Goal: Task Accomplishment & Management: Manage account settings

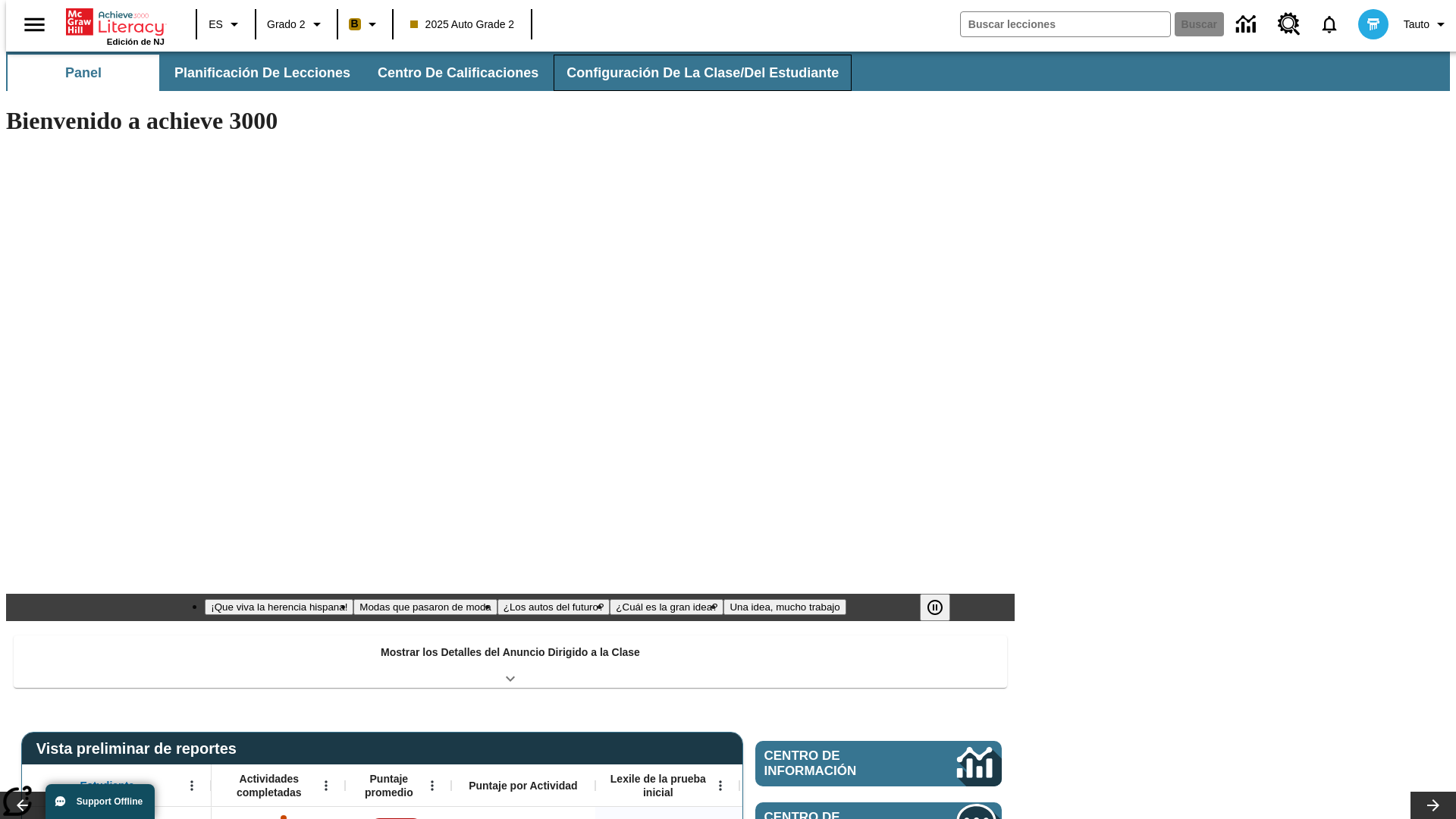
click at [687, 73] on span "Configuración de la clase/del estudiante" at bounding box center [702, 73] width 272 height 17
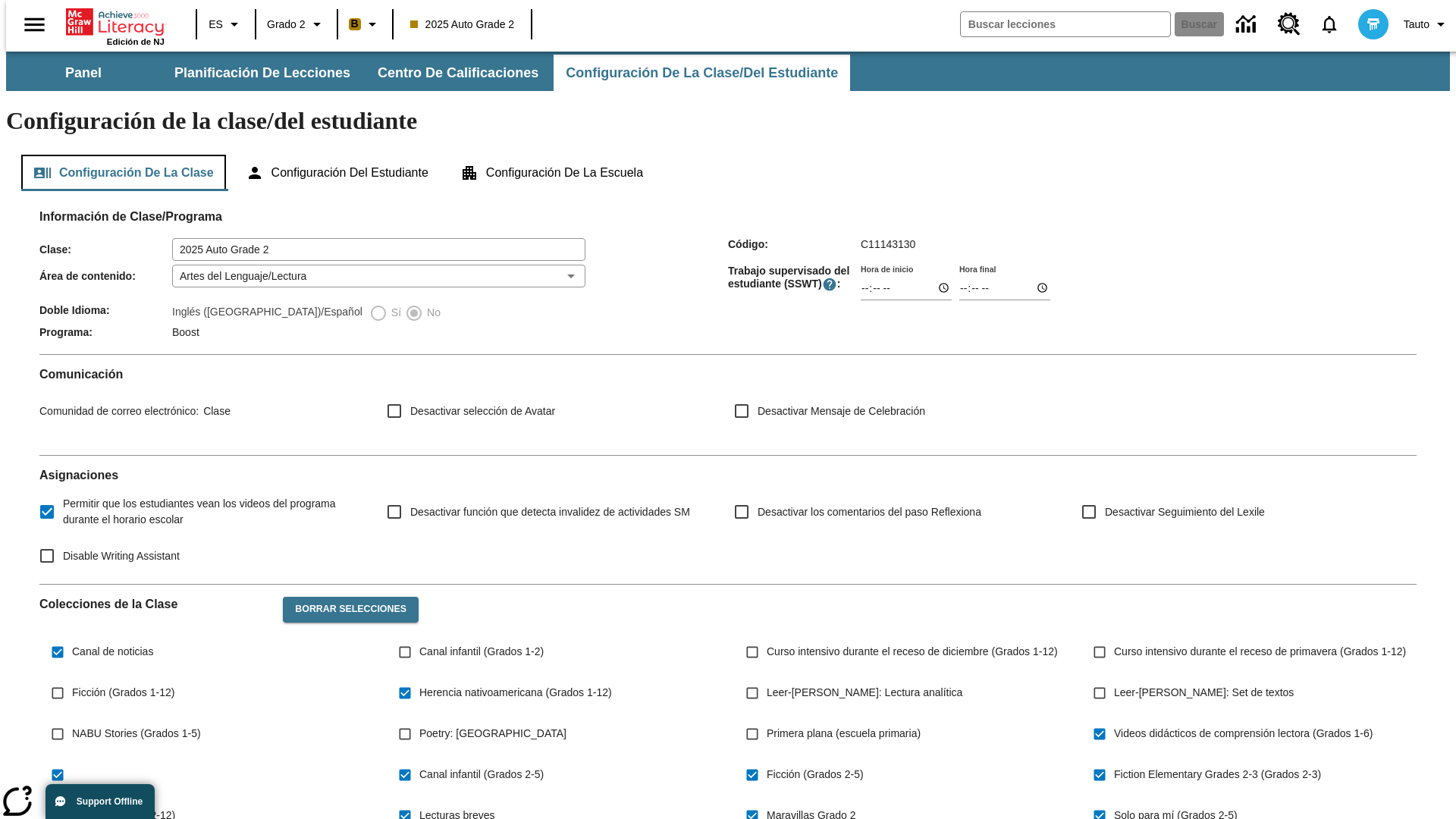
click at [119, 155] on button "Configuración de la clase" at bounding box center [123, 173] width 205 height 37
type input "17:35"
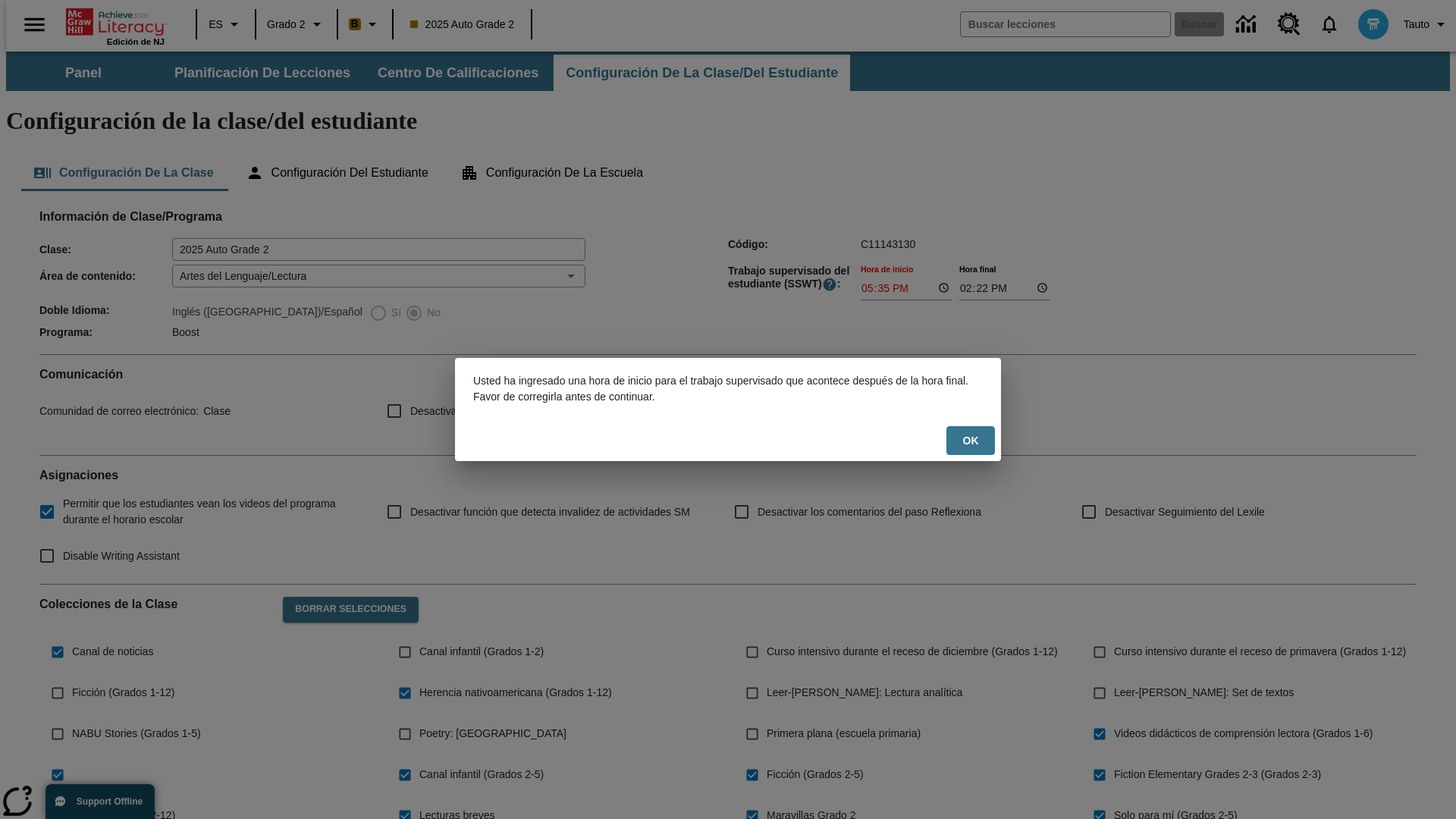
scroll to position [222, 0]
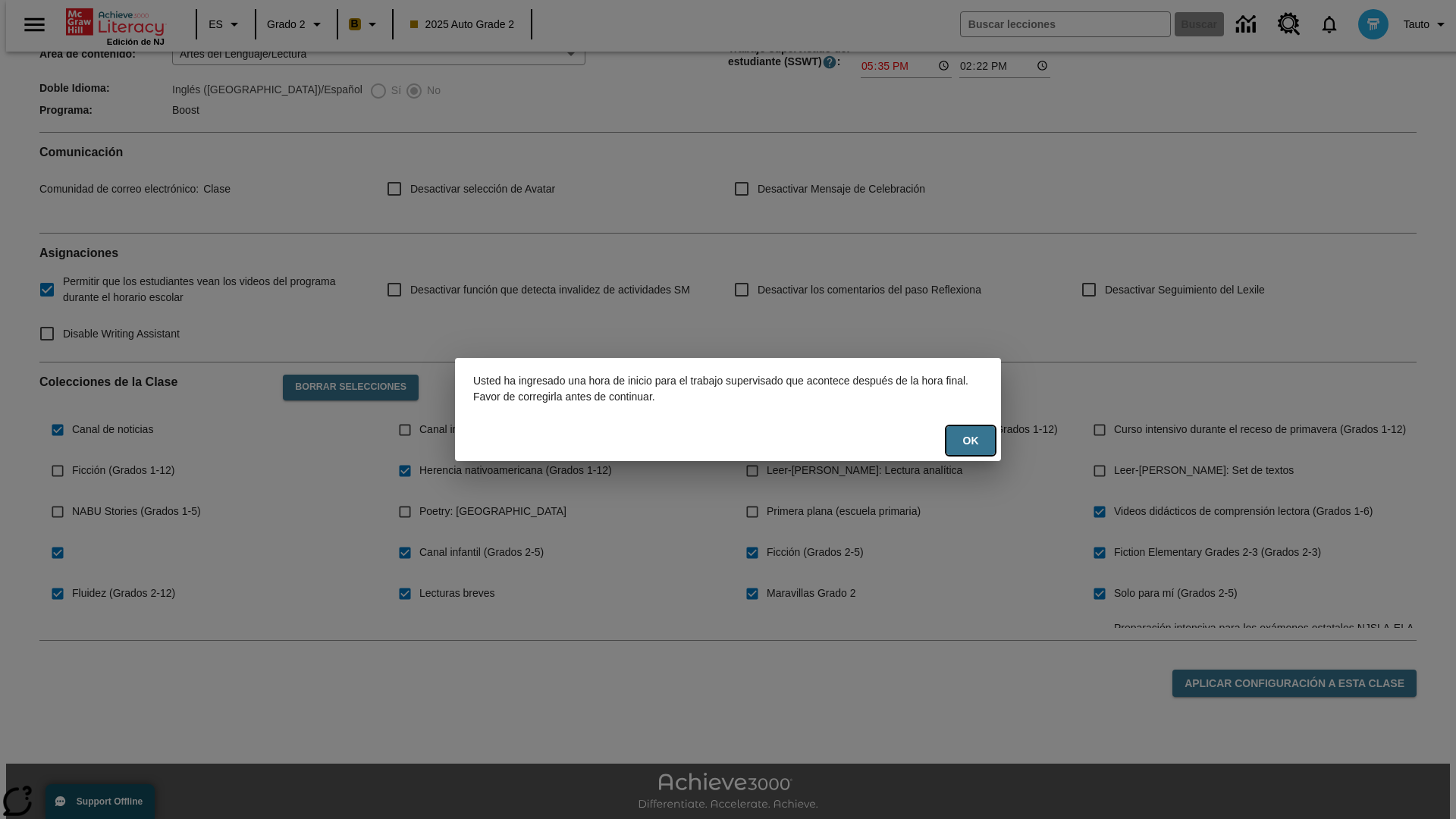
click at [971, 441] on button "OK" at bounding box center [971, 441] width 49 height 30
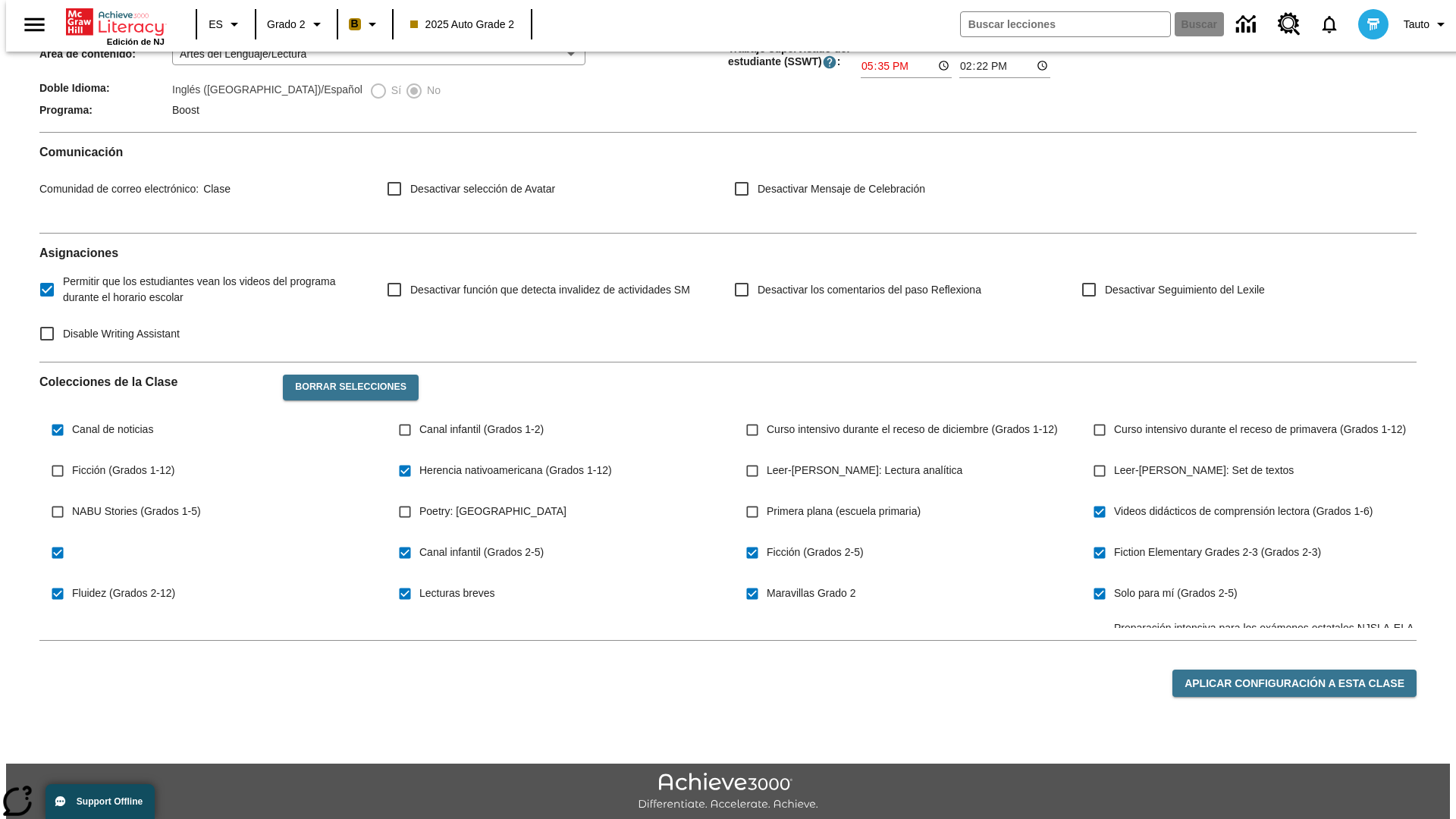
type input "17:35"
click at [1303, 669] on button "Aplicar configuración a esta clase" at bounding box center [1294, 683] width 244 height 28
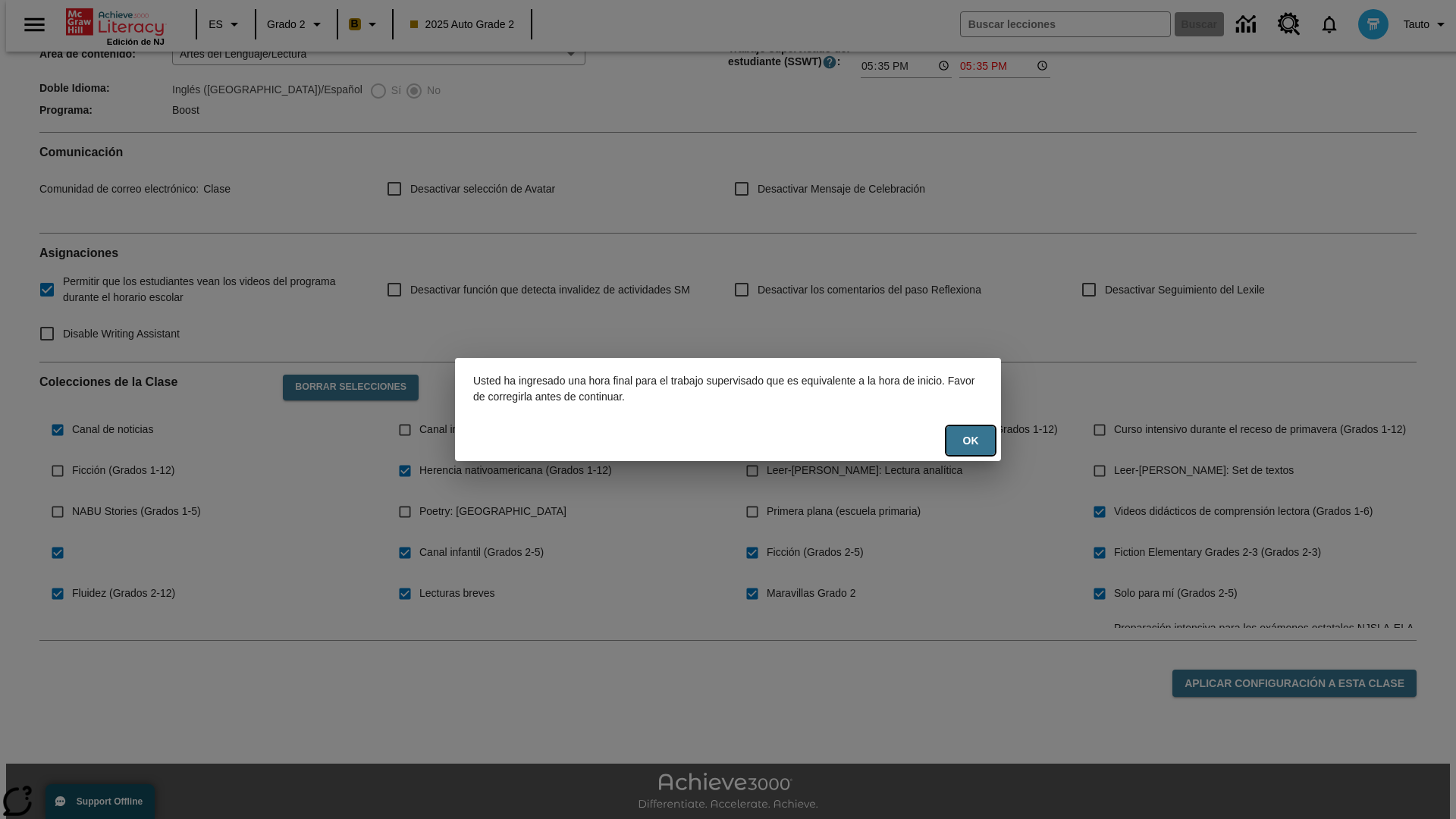
click at [971, 441] on button "OK" at bounding box center [971, 441] width 49 height 30
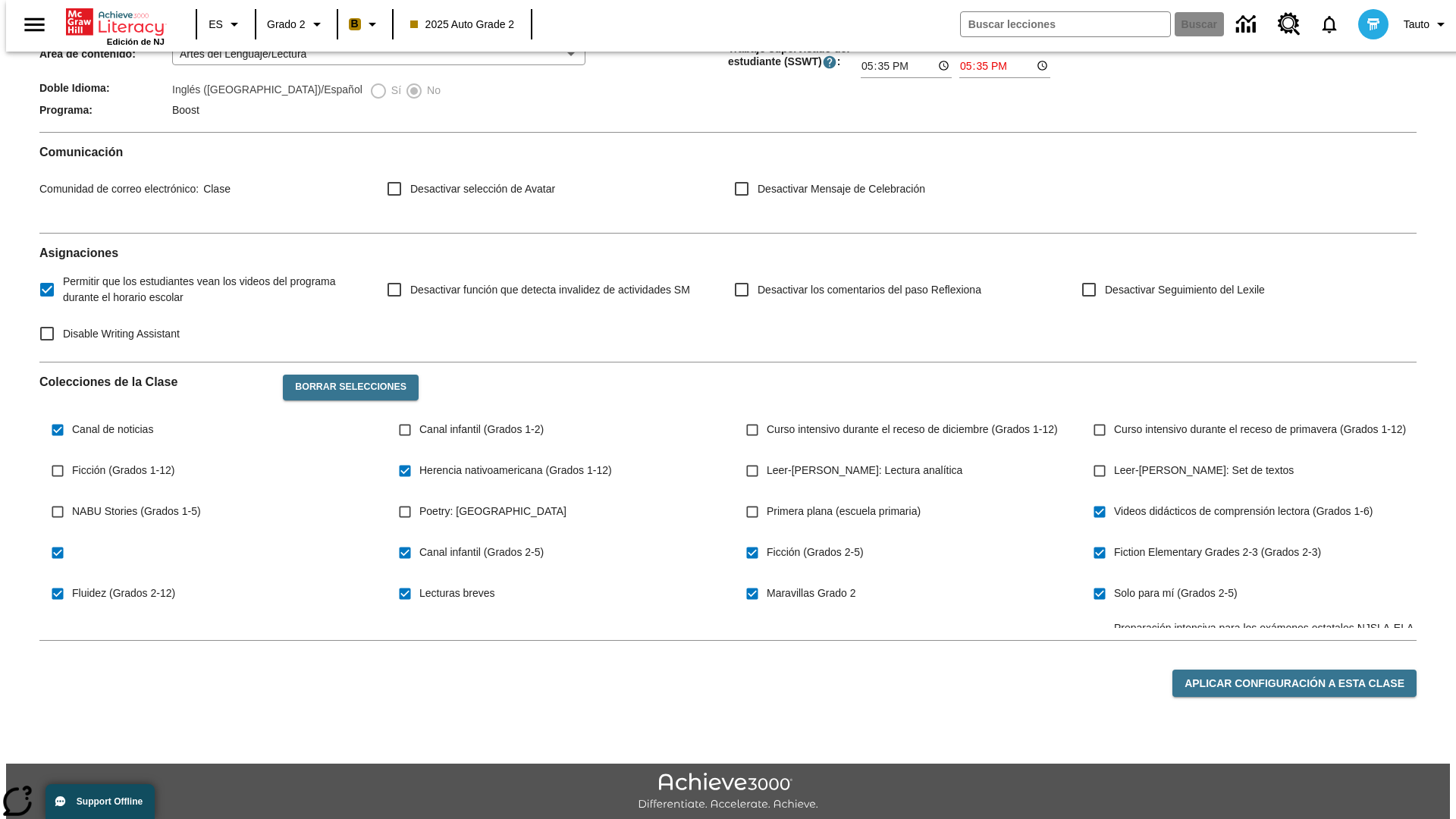
type input "23:35"
type input "23:36"
click at [1303, 669] on button "Aplicar configuración a esta clase" at bounding box center [1294, 683] width 244 height 28
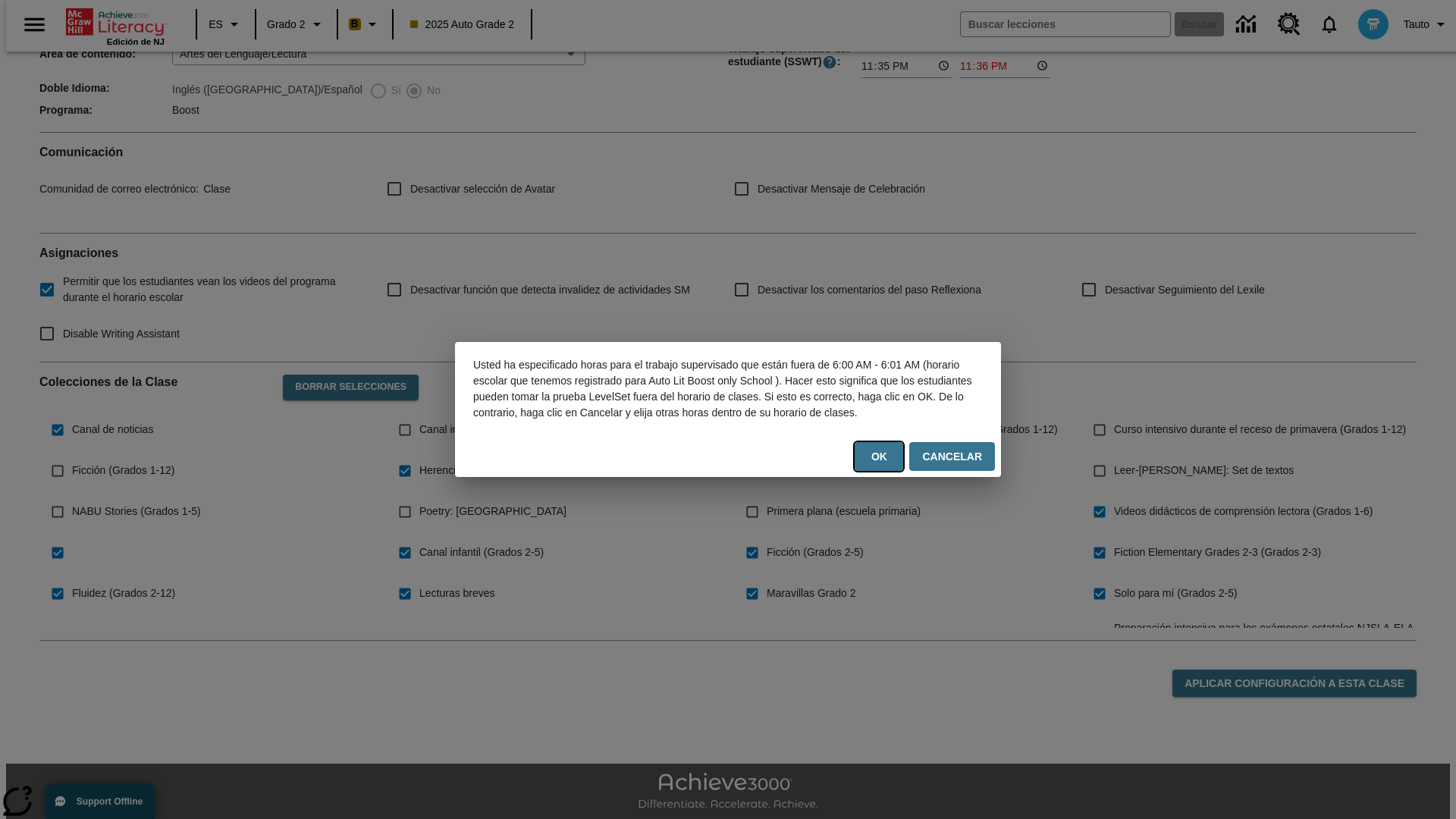
click at [884, 464] on button "OK" at bounding box center [879, 457] width 49 height 30
